Goal: Task Accomplishment & Management: Complete application form

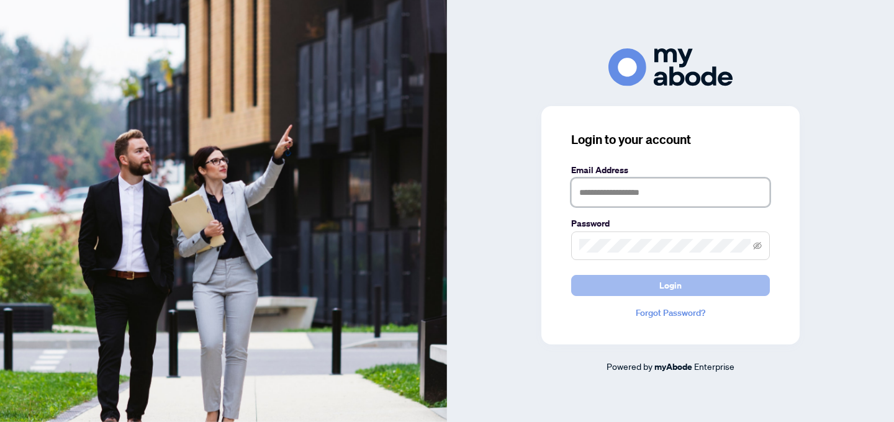
type input "**********"
click at [648, 292] on button "Login" at bounding box center [670, 285] width 199 height 21
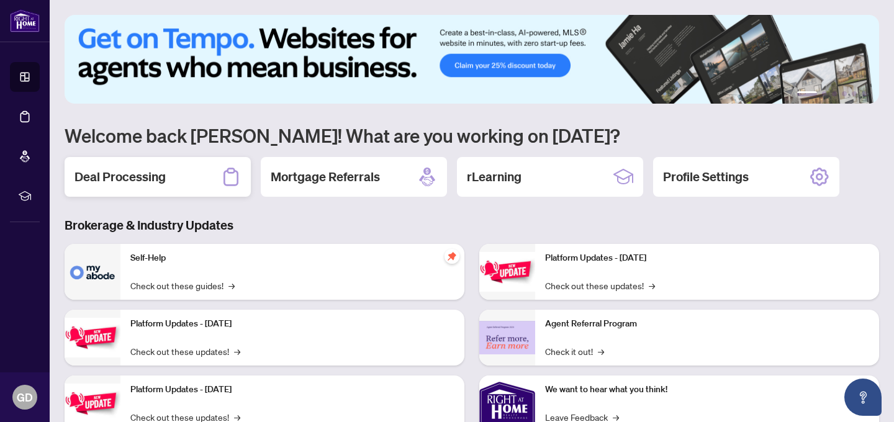
click at [178, 180] on div "Deal Processing" at bounding box center [158, 177] width 186 height 40
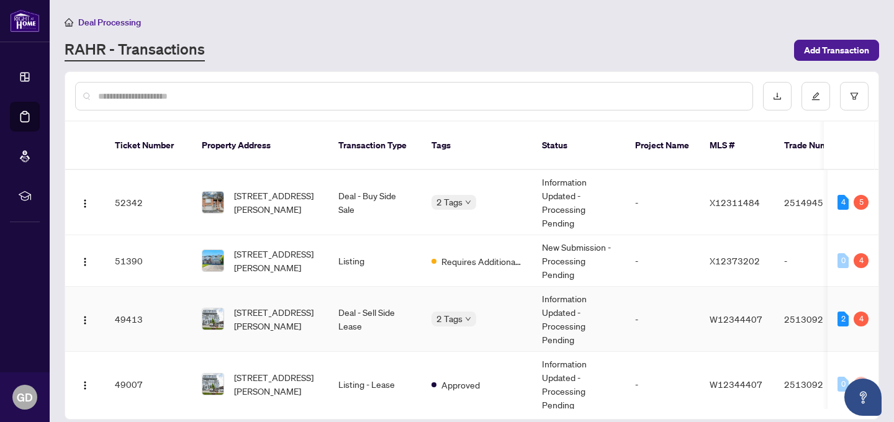
scroll to position [18, 0]
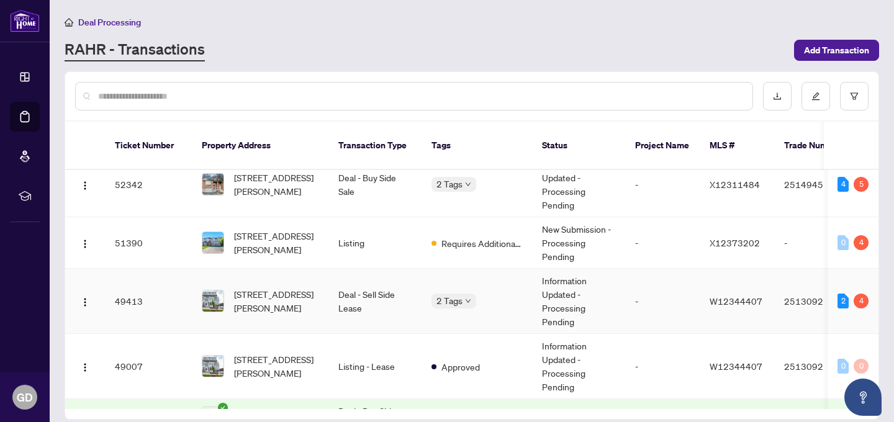
click at [374, 288] on td "Deal - Sell Side Lease" at bounding box center [374, 301] width 93 height 65
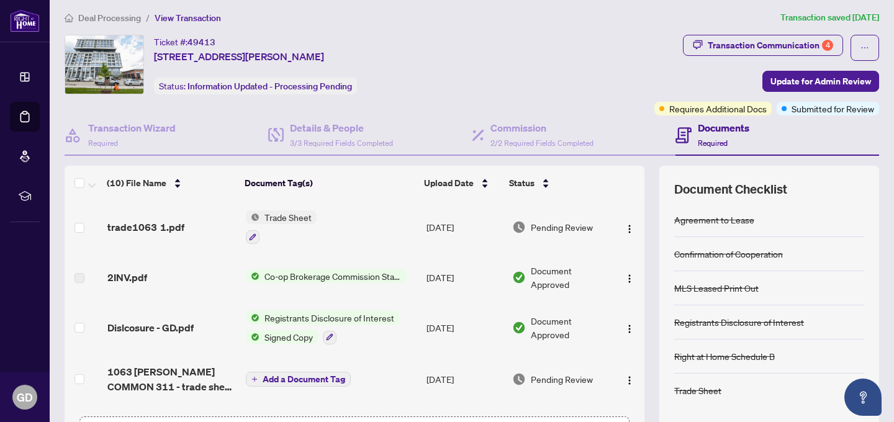
scroll to position [1, 0]
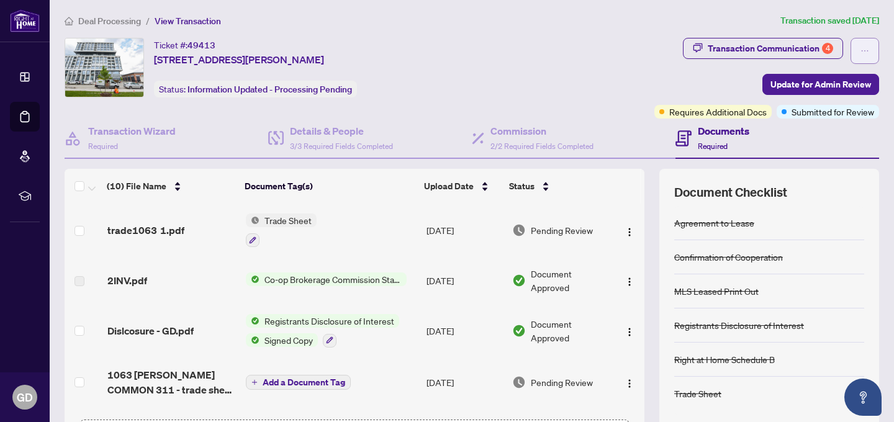
click at [861, 51] on icon "ellipsis" at bounding box center [865, 51] width 9 height 9
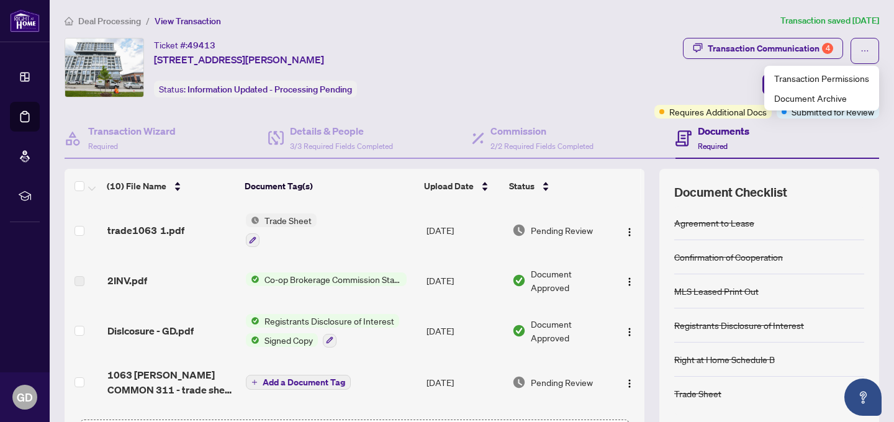
click at [677, 90] on div "Transaction Communication 4 Update for Admin Review Requires Additional Docs Su…" at bounding box center [766, 78] width 225 height 81
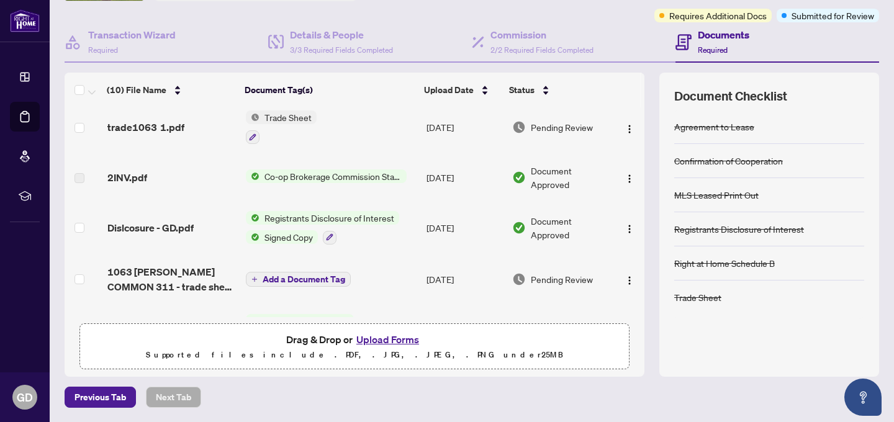
scroll to position [0, 0]
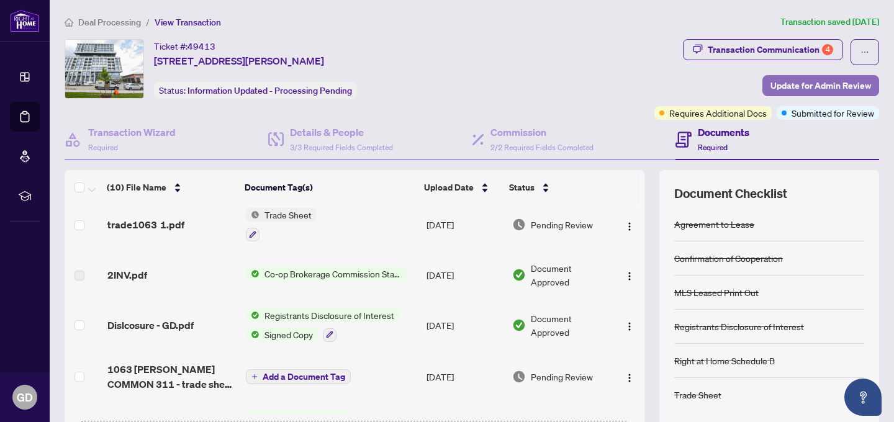
click at [818, 86] on span "Update for Admin Review" at bounding box center [821, 86] width 101 height 20
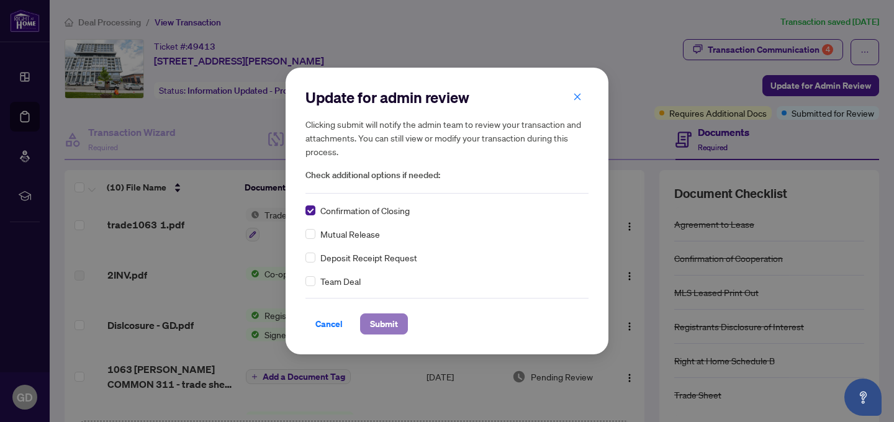
click at [384, 324] on span "Submit" at bounding box center [384, 324] width 28 height 20
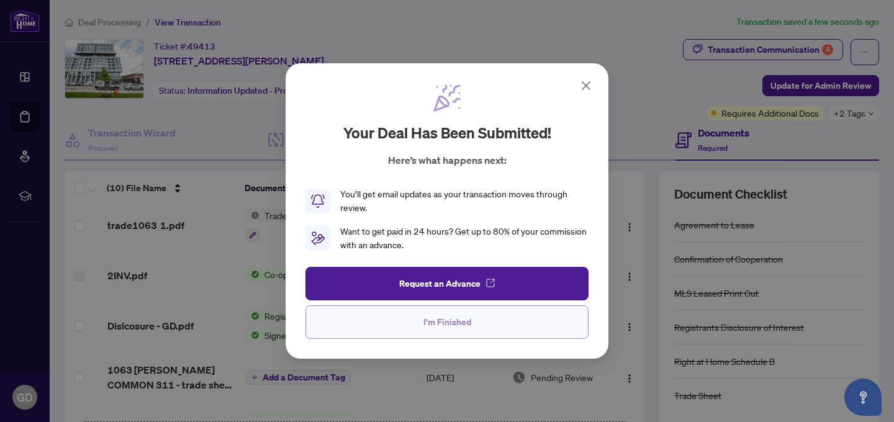
click at [414, 325] on button "I'm Finished" at bounding box center [446, 322] width 283 height 34
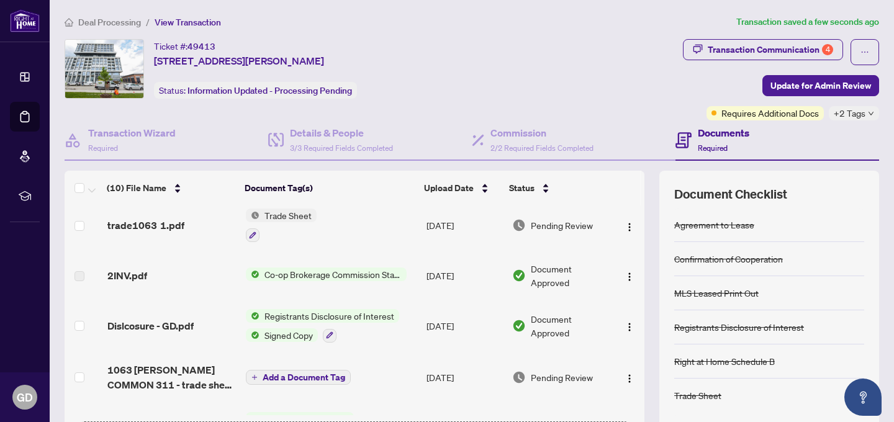
click at [871, 114] on icon "down" at bounding box center [871, 114] width 5 height 4
click at [841, 274] on div "Confirmation of Cooperation" at bounding box center [769, 259] width 190 height 34
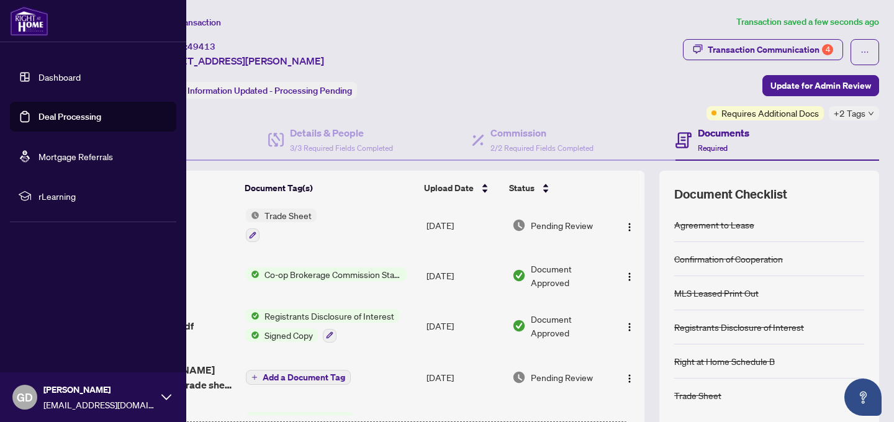
click at [58, 79] on link "Dashboard" at bounding box center [59, 76] width 42 height 11
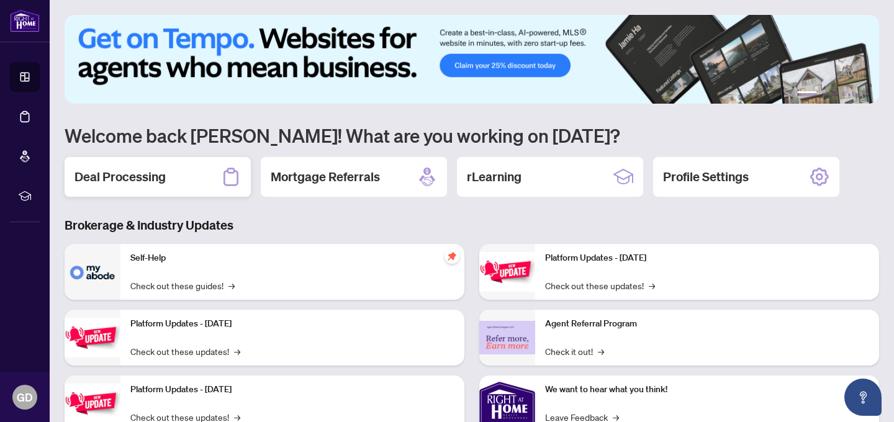
click at [145, 174] on h2 "Deal Processing" at bounding box center [120, 176] width 91 height 17
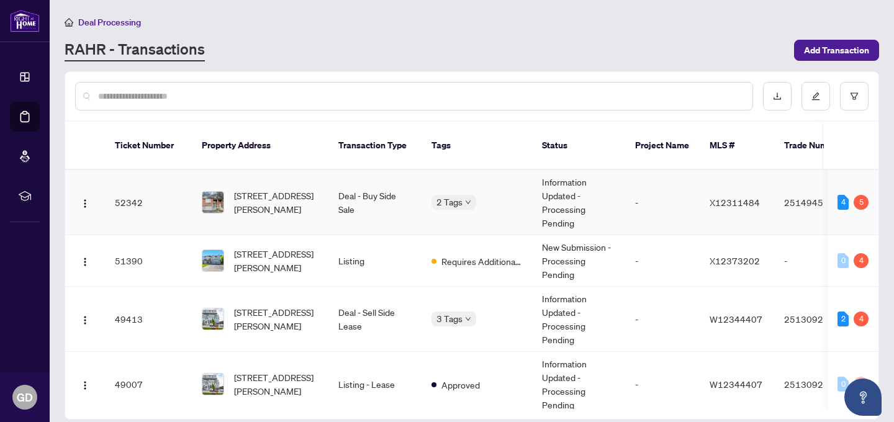
click at [367, 184] on td "Deal - Buy Side Sale" at bounding box center [374, 202] width 93 height 65
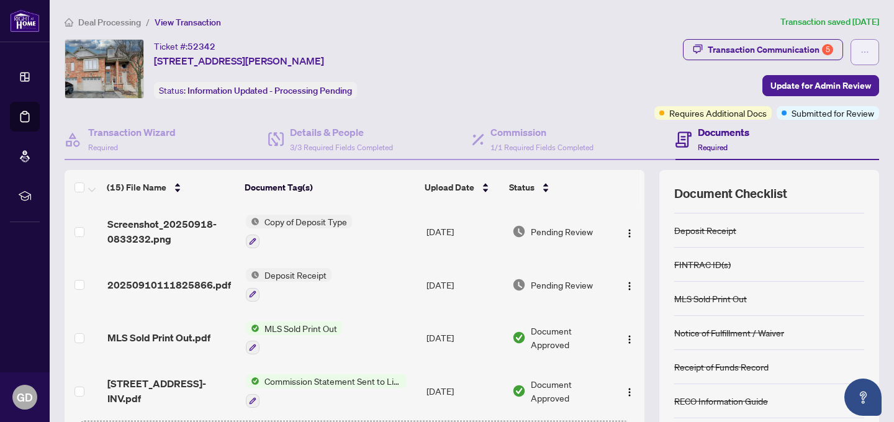
click at [867, 54] on icon "ellipsis" at bounding box center [865, 52] width 9 height 9
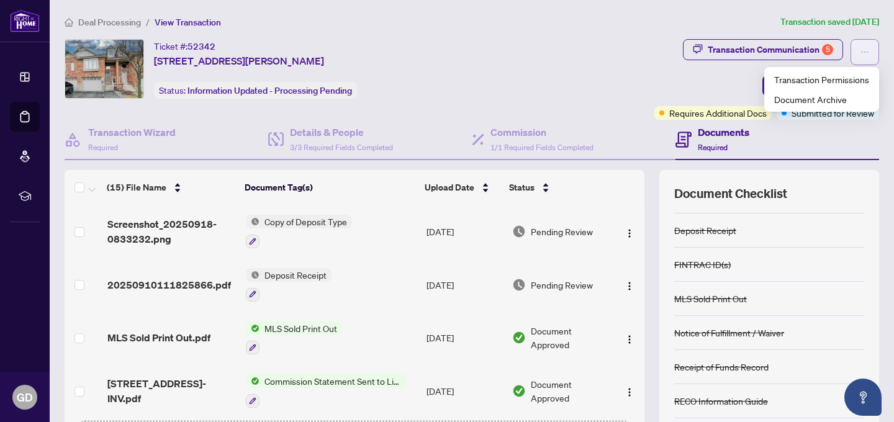
click at [867, 54] on icon "ellipsis" at bounding box center [865, 52] width 9 height 9
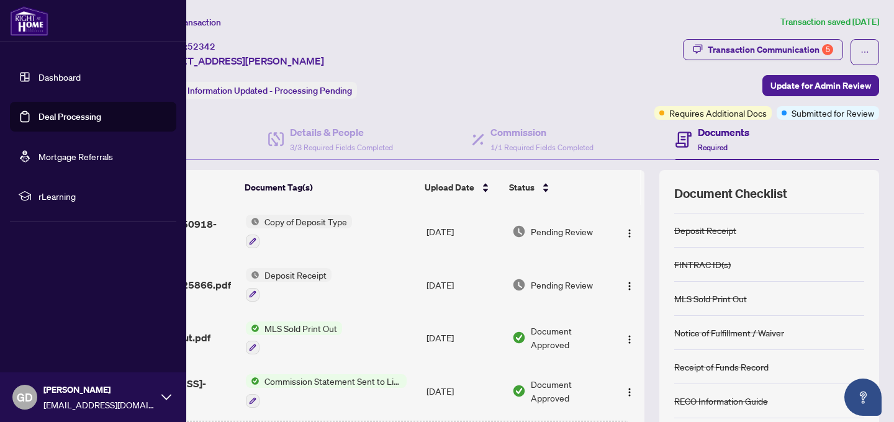
click at [170, 400] on icon at bounding box center [166, 397] width 10 height 10
click at [61, 324] on span "Logout" at bounding box center [50, 324] width 28 height 20
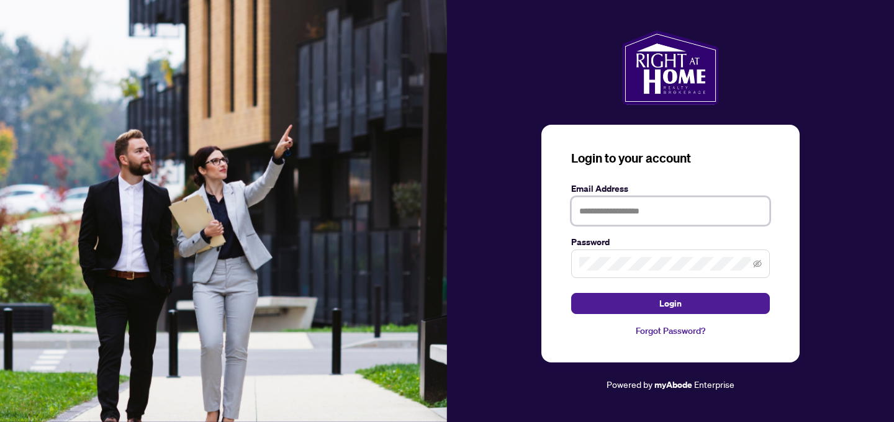
type input "**********"
click at [697, 214] on input "**********" at bounding box center [670, 211] width 199 height 29
click at [466, 404] on div "**********" at bounding box center [670, 211] width 447 height 422
